Goal: Task Accomplishment & Management: Use online tool/utility

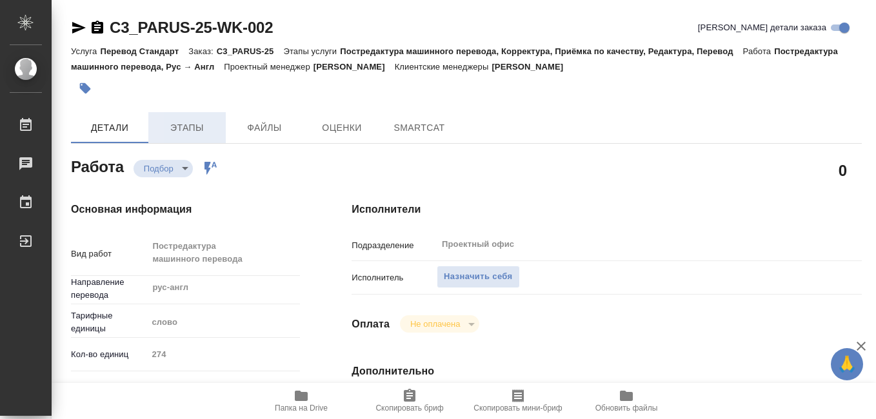
type textarea "x"
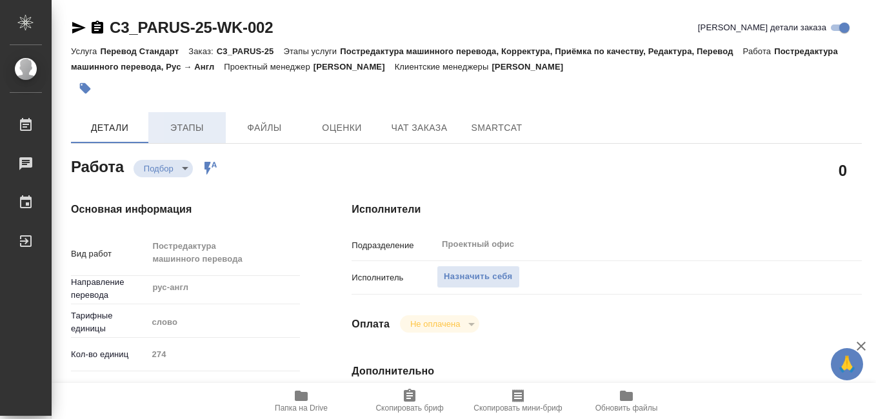
type textarea "x"
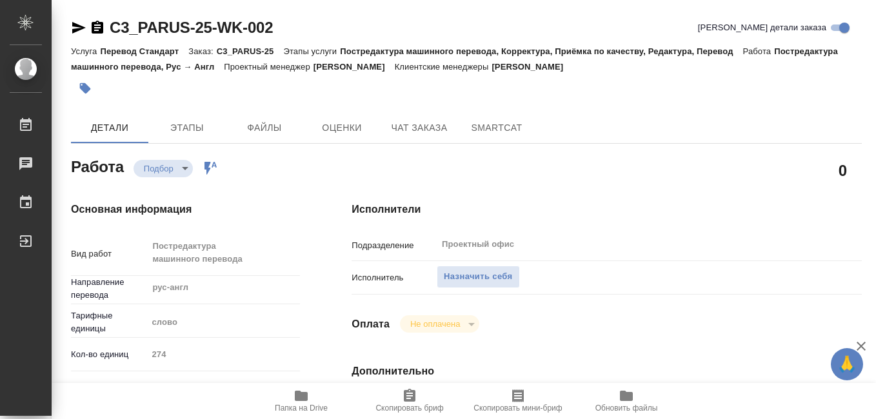
scroll to position [129, 0]
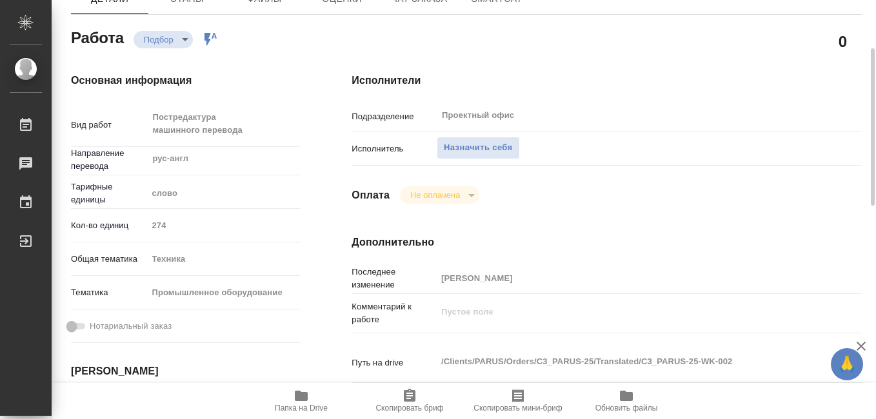
type textarea "x"
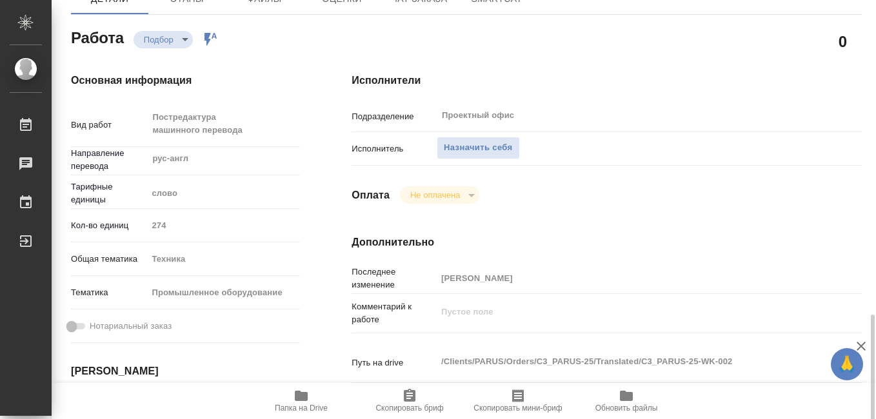
type textarea "x"
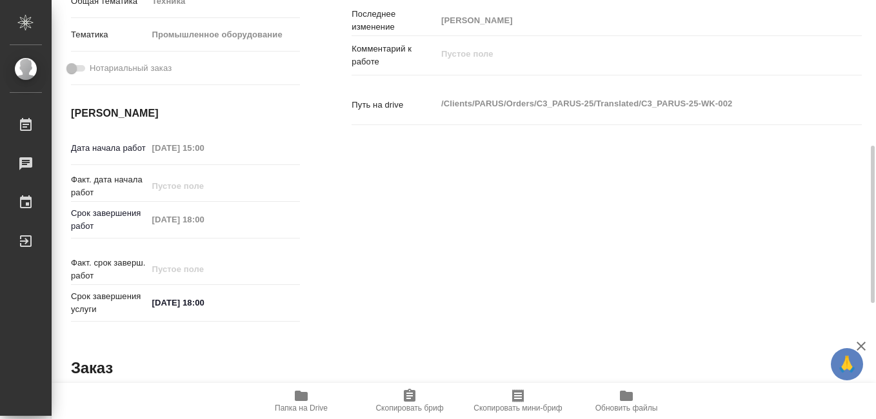
scroll to position [452, 0]
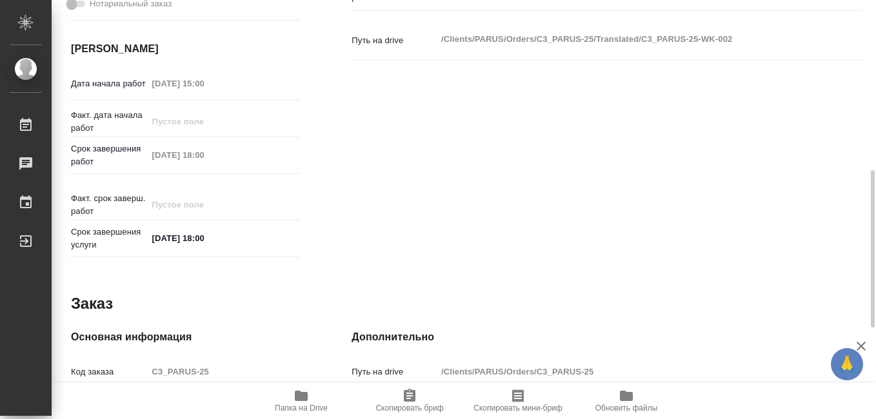
click at [301, 398] on icon "button" at bounding box center [301, 396] width 13 height 10
